Goal: Information Seeking & Learning: Check status

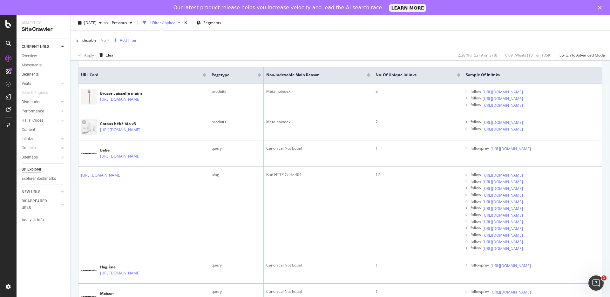
scroll to position [141, 0]
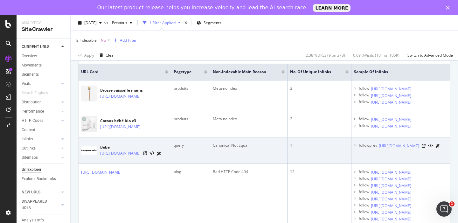
scroll to position [145, 0]
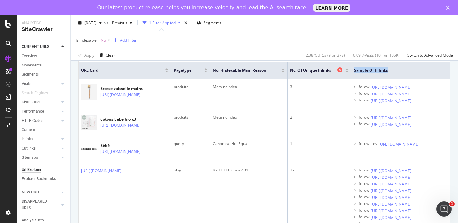
drag, startPoint x: 334, startPoint y: 72, endPoint x: 284, endPoint y: 72, distance: 50.9
click at [284, 72] on tr "URL Card pagetype Non-Indexable Main Reason No. of Unique Inlinks Sample of Inl…" at bounding box center [264, 70] width 371 height 17
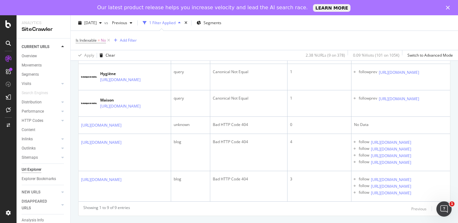
scroll to position [0, 0]
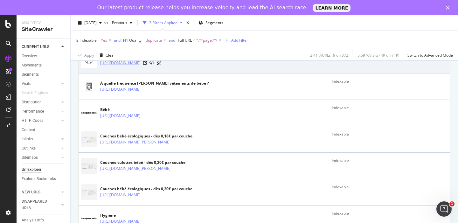
scroll to position [196, 0]
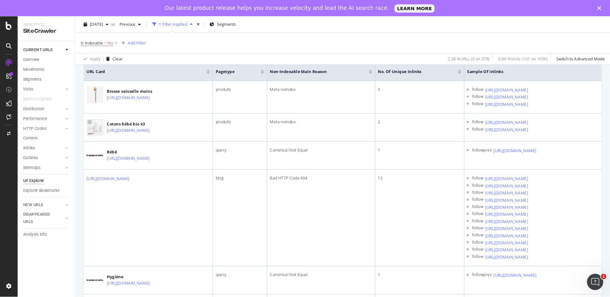
scroll to position [148, 0]
